Goal: Task Accomplishment & Management: Manage account settings

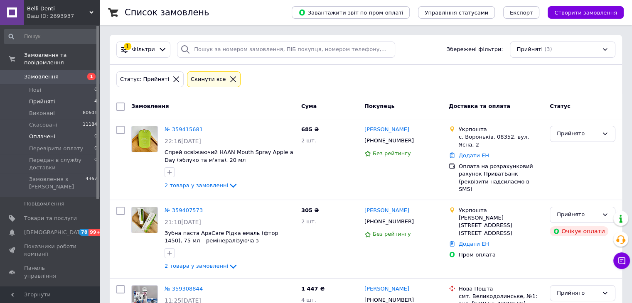
click at [94, 133] on span "0" at bounding box center [95, 136] width 3 height 7
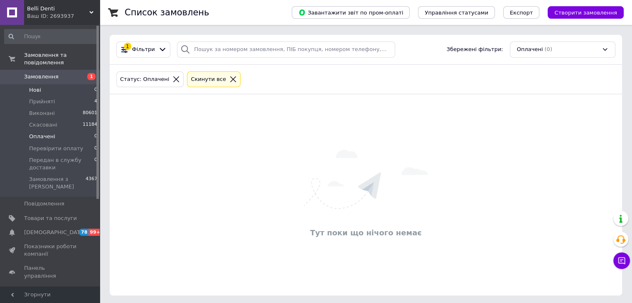
click at [80, 84] on li "Нові 0" at bounding box center [51, 90] width 102 height 12
click at [75, 96] on li "Прийняті 4" at bounding box center [51, 102] width 102 height 12
